Goal: Task Accomplishment & Management: Use online tool/utility

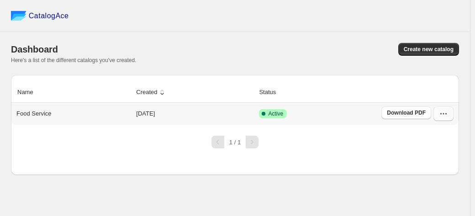
click at [443, 115] on icon "button" at bounding box center [443, 113] width 9 height 9
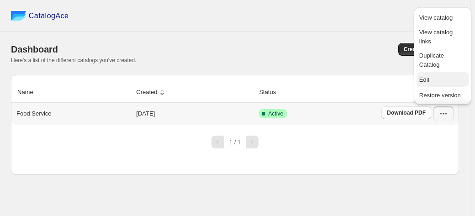
click at [431, 79] on span "Edit" at bounding box center [443, 79] width 47 height 9
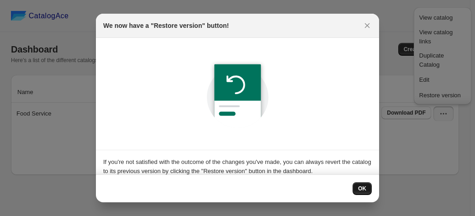
click at [363, 190] on span "OK" at bounding box center [362, 188] width 8 height 7
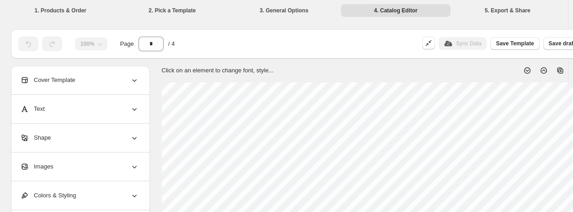
click at [132, 82] on icon at bounding box center [134, 79] width 9 height 9
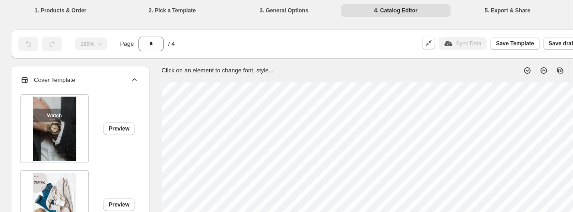
click at [132, 82] on icon at bounding box center [134, 79] width 9 height 9
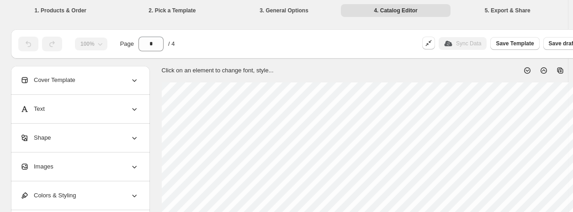
click at [135, 163] on icon at bounding box center [134, 166] width 9 height 9
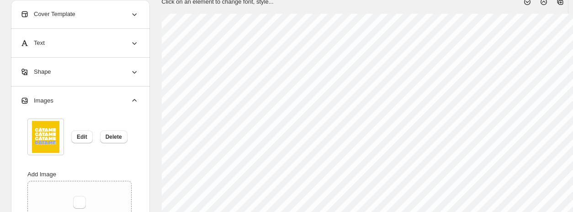
scroll to position [91, 0]
click at [112, 137] on span "Delete" at bounding box center [114, 136] width 16 height 7
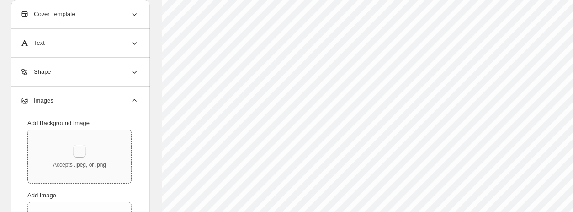
click at [80, 154] on button "button" at bounding box center [79, 150] width 13 height 13
type input "**********"
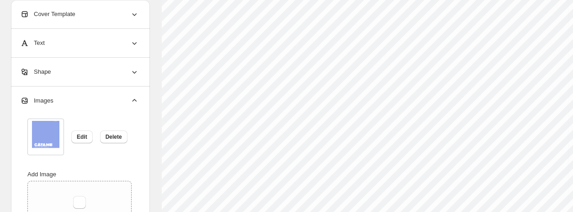
scroll to position [186, 0]
click at [133, 100] on icon at bounding box center [135, 100] width 5 height 3
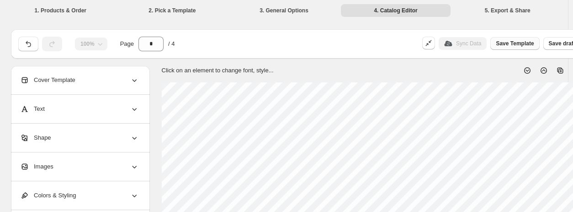
scroll to position [0, 85]
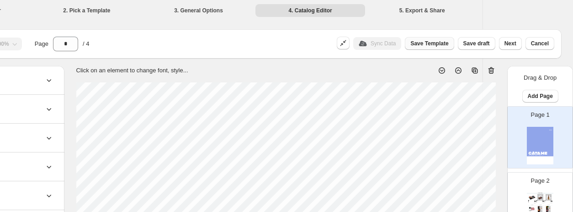
click at [440, 44] on span "Save Template" at bounding box center [430, 43] width 38 height 7
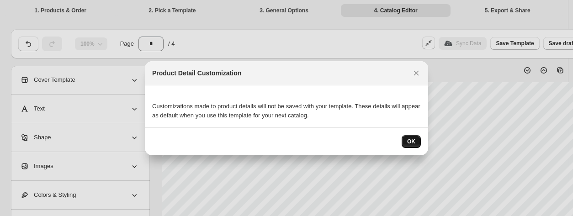
click at [414, 140] on span "OK" at bounding box center [411, 141] width 8 height 7
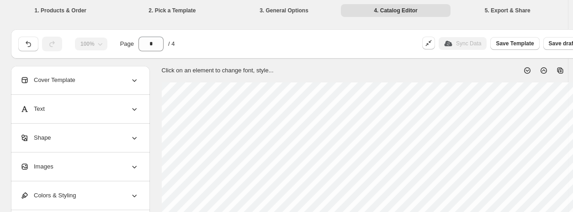
click at [471, 44] on div "Sync Data" at bounding box center [463, 43] width 48 height 13
click at [470, 43] on div "Sync Data" at bounding box center [463, 43] width 48 height 13
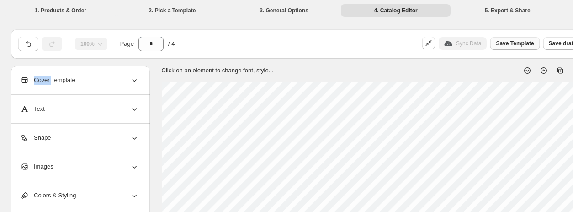
click at [475, 40] on span "Save Template" at bounding box center [515, 43] width 38 height 7
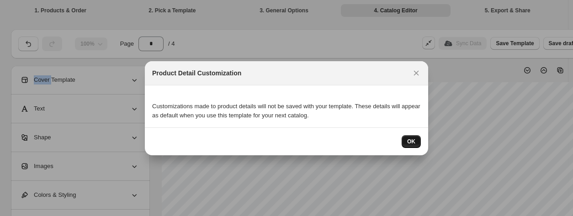
click at [416, 139] on button "OK" at bounding box center [411, 141] width 19 height 13
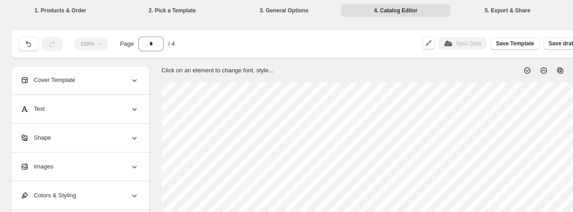
click at [395, 72] on div "Click on an element to change font, style..." at bounding box center [368, 67] width 427 height 16
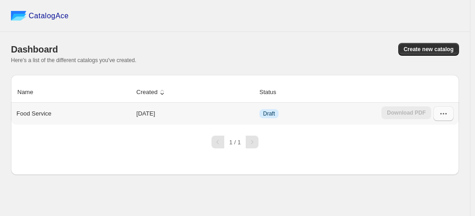
click at [441, 112] on icon "button" at bounding box center [443, 113] width 9 height 9
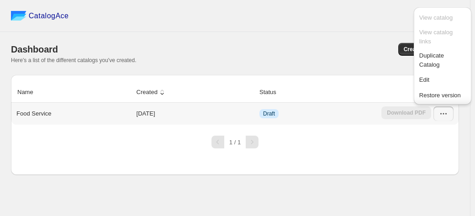
click at [28, 115] on p "Food Service" at bounding box center [33, 113] width 35 height 9
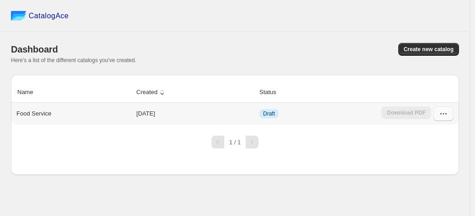
click at [447, 112] on icon "button" at bounding box center [443, 113] width 9 height 9
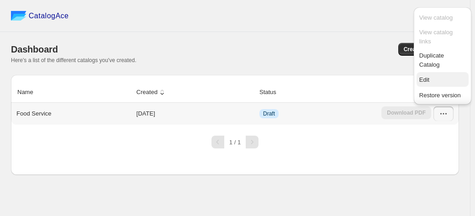
click at [430, 81] on span "Edit" at bounding box center [443, 79] width 47 height 9
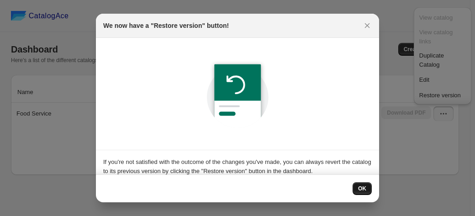
click at [365, 191] on span "OK" at bounding box center [362, 188] width 8 height 7
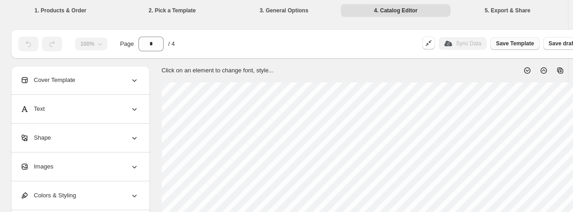
click at [475, 47] on button "Save Template" at bounding box center [515, 43] width 49 height 13
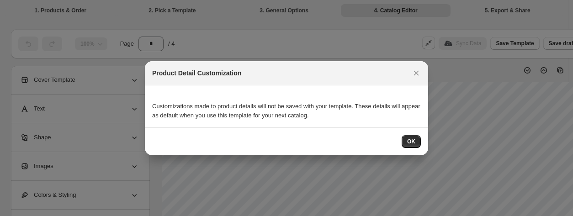
click at [413, 151] on div "OK" at bounding box center [286, 142] width 283 height 28
click at [411, 141] on span "OK" at bounding box center [411, 141] width 8 height 7
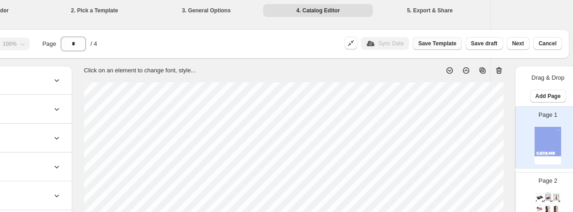
scroll to position [0, 79]
click at [452, 44] on span "Save Template" at bounding box center [436, 43] width 38 height 7
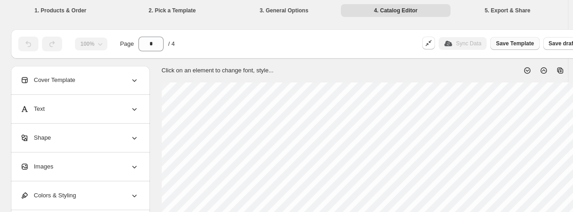
click at [475, 42] on span "Save Template" at bounding box center [515, 43] width 38 height 7
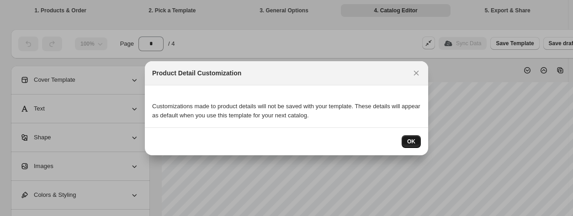
click at [417, 138] on button "OK" at bounding box center [411, 141] width 19 height 13
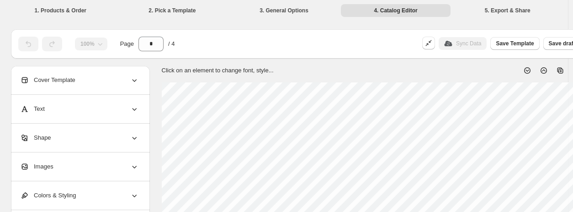
scroll to position [0, 85]
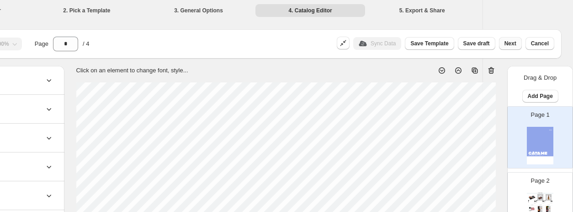
click at [475, 42] on span "Next" at bounding box center [511, 43] width 12 height 7
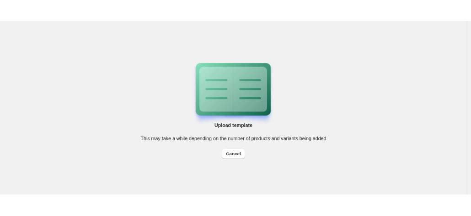
scroll to position [0, 0]
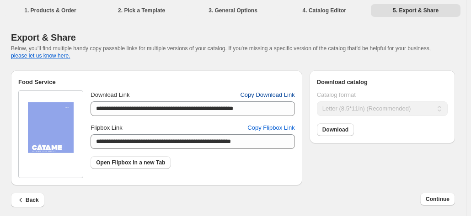
click at [274, 98] on span "Copy Download Link" at bounding box center [267, 95] width 54 height 9
click at [276, 133] on span "Copy Flipbox Link" at bounding box center [270, 127] width 47 height 9
